Goal: Navigation & Orientation: Understand site structure

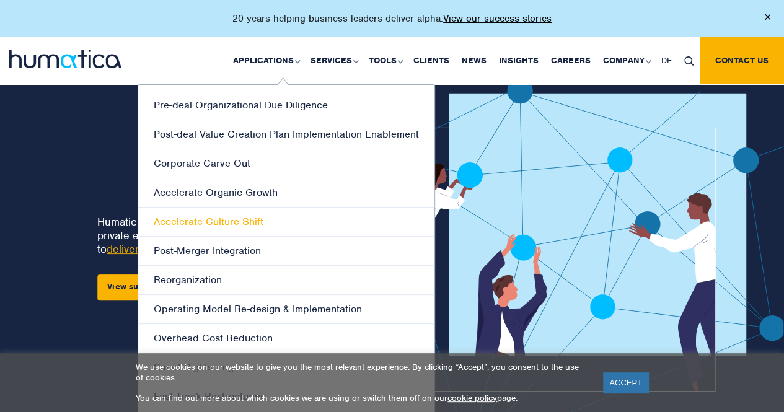
scroll to position [62, 0]
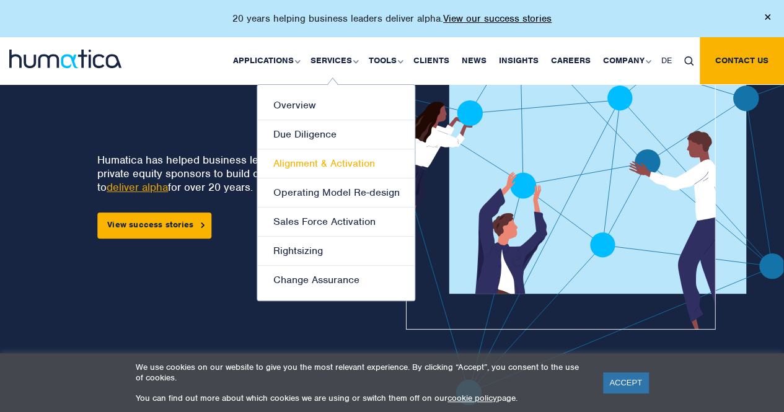
click at [338, 163] on link "Alignment & Activation" at bounding box center [335, 163] width 157 height 29
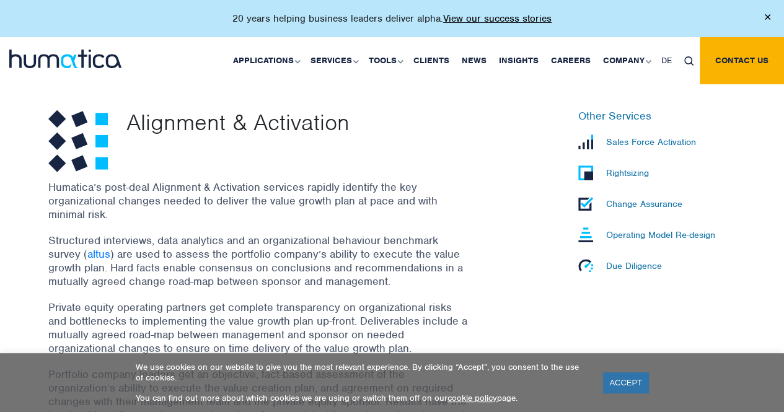
scroll to position [372, 0]
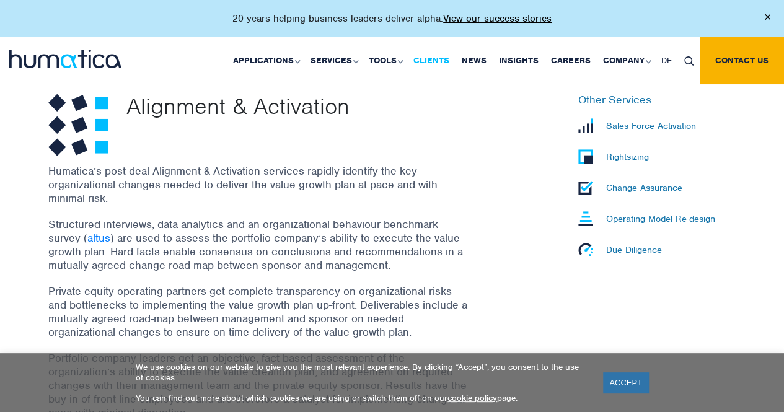
click at [428, 61] on link "Clients" at bounding box center [431, 60] width 48 height 47
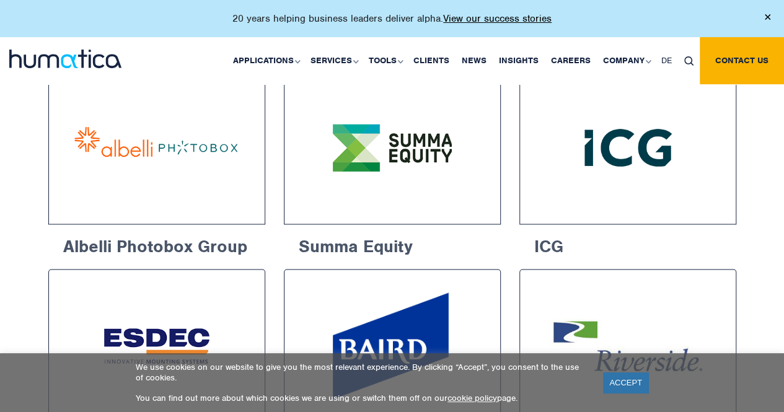
scroll to position [867, 0]
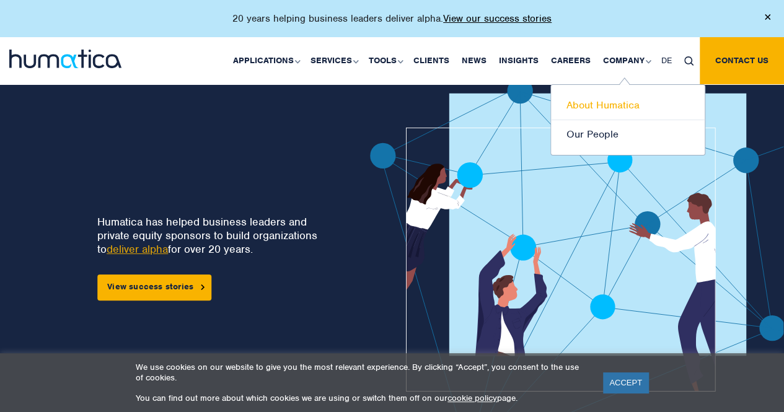
click at [601, 103] on link "About Humatica" at bounding box center [628, 105] width 154 height 29
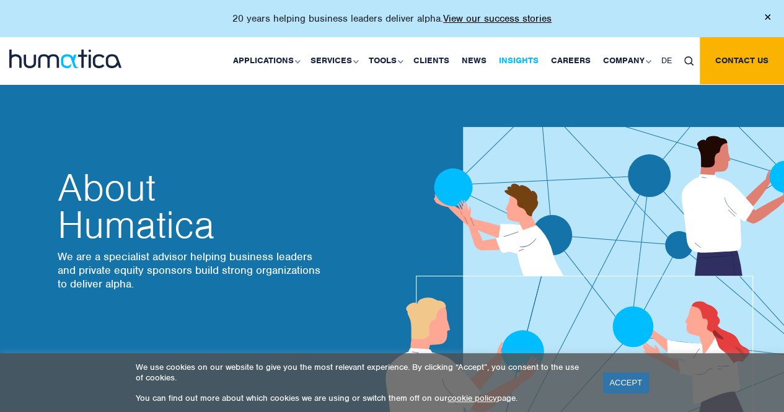
click at [520, 60] on link "Insights" at bounding box center [519, 60] width 52 height 47
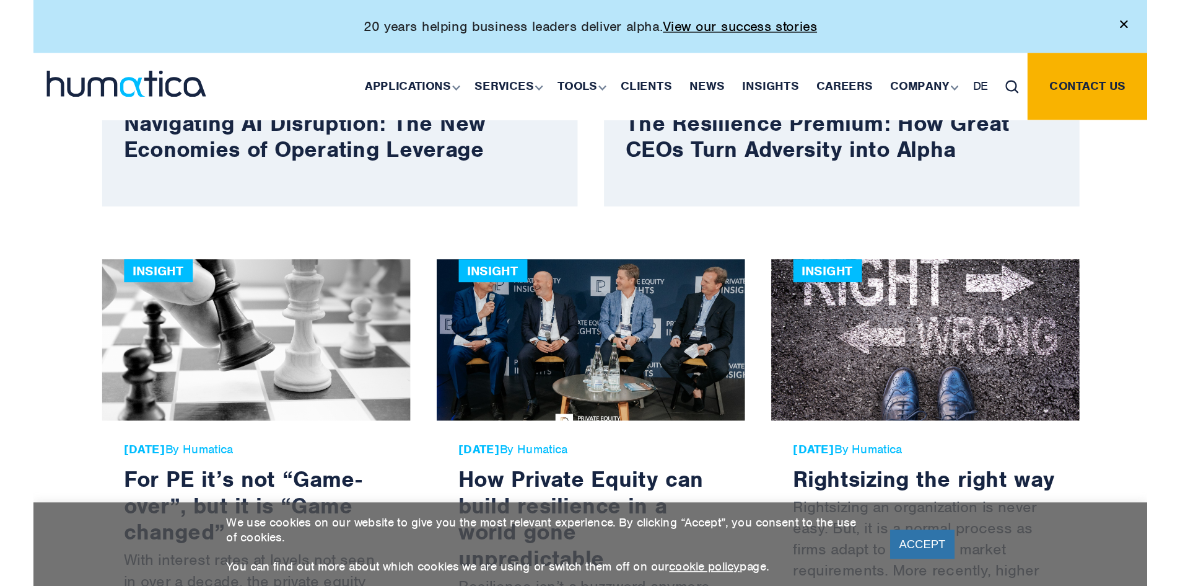
scroll to position [620, 0]
